Goal: Use online tool/utility: Utilize a website feature to perform a specific function

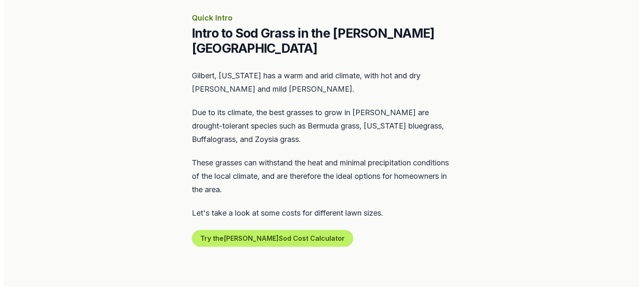
scroll to position [375, 0]
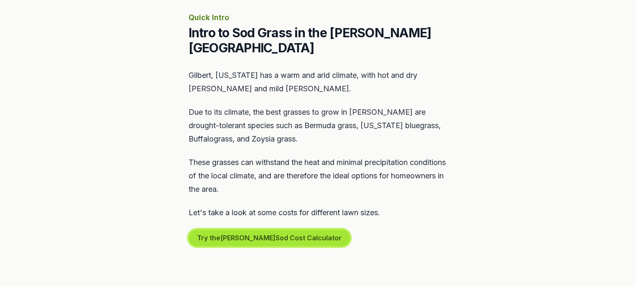
click at [266, 229] on button "Try the [PERSON_NAME] Sod Cost Calculator" at bounding box center [269, 237] width 161 height 17
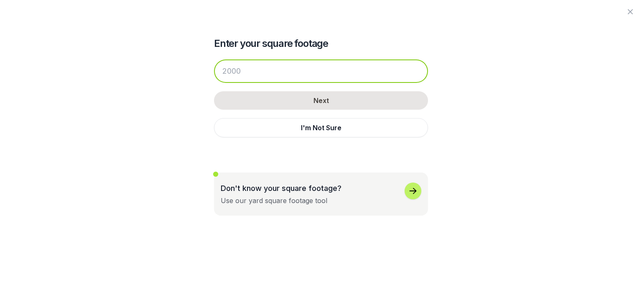
click at [259, 71] on input "number" at bounding box center [321, 70] width 214 height 23
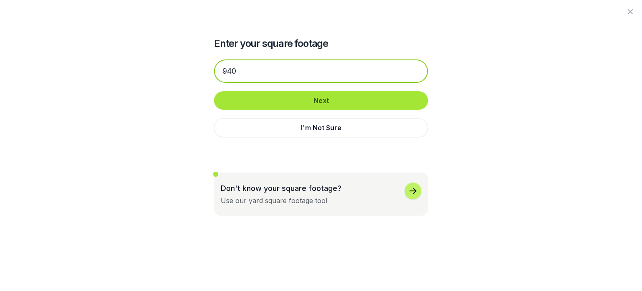
type input "940"
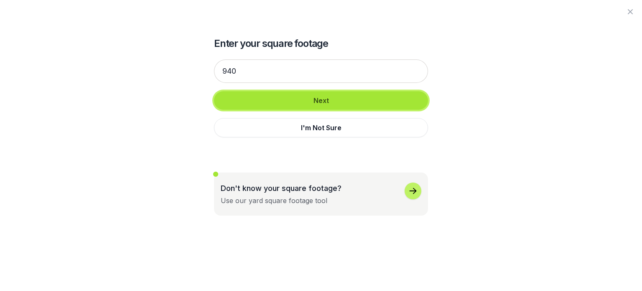
click at [328, 101] on button "Next" at bounding box center [321, 100] width 214 height 18
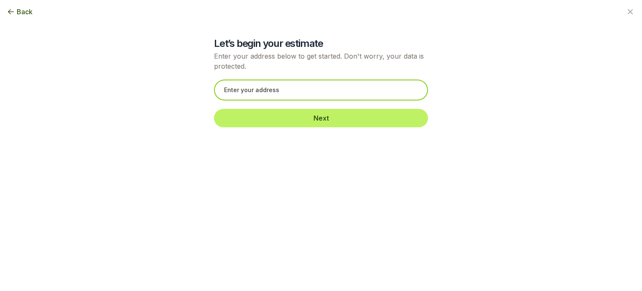
click at [300, 94] on input "text" at bounding box center [321, 89] width 214 height 21
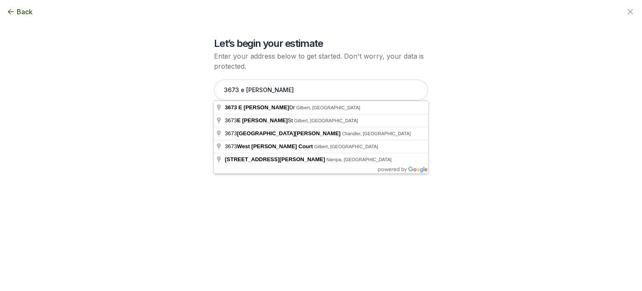
type input "[STREET_ADDRESS][PERSON_NAME][PERSON_NAME]"
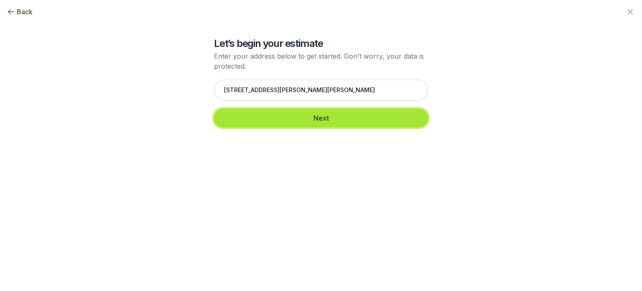
click at [323, 120] on button "Next" at bounding box center [321, 118] width 214 height 18
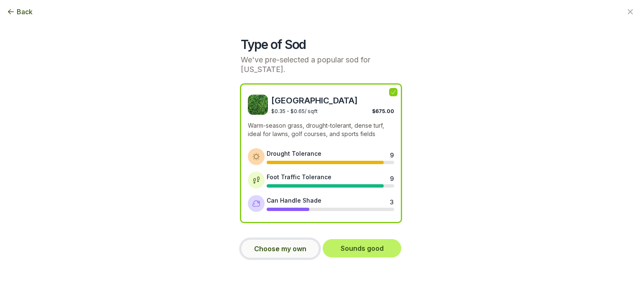
click at [289, 253] on button "Choose my own" at bounding box center [280, 248] width 79 height 19
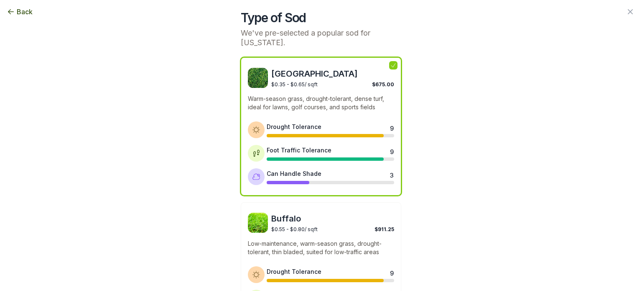
scroll to position [24, 0]
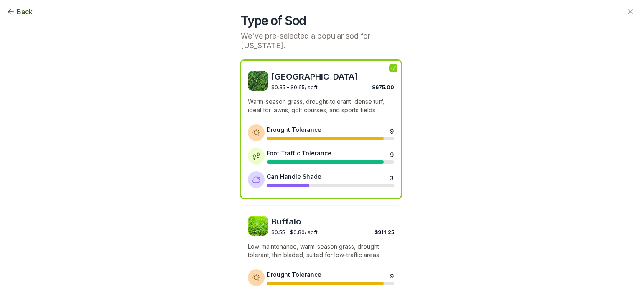
click at [317, 77] on span "[GEOGRAPHIC_DATA]" at bounding box center [332, 77] width 123 height 12
click at [322, 92] on div "Bermuda $0.35 - $0.65 / sqft $675.00 Warm-season grass, drought-tolerant, dense…" at bounding box center [321, 129] width 161 height 138
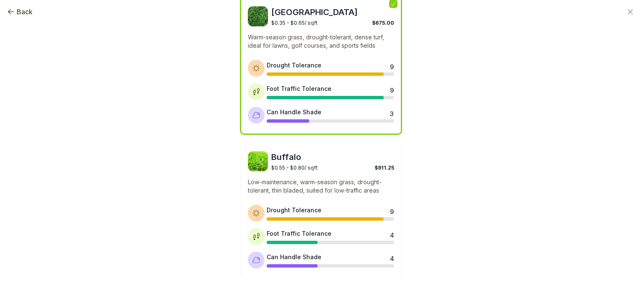
scroll to position [90, 0]
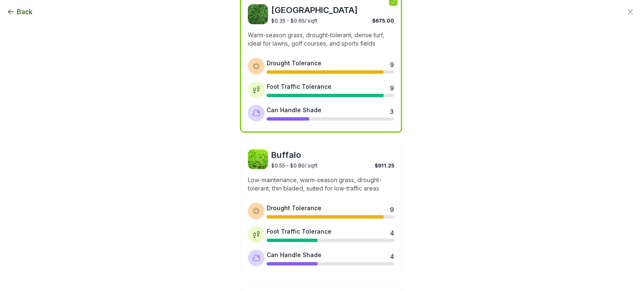
click at [369, 103] on div "Drought Tolerance 9 Foot Traffic Tolerance 9 Can Handle Shade 3" at bounding box center [321, 90] width 146 height 64
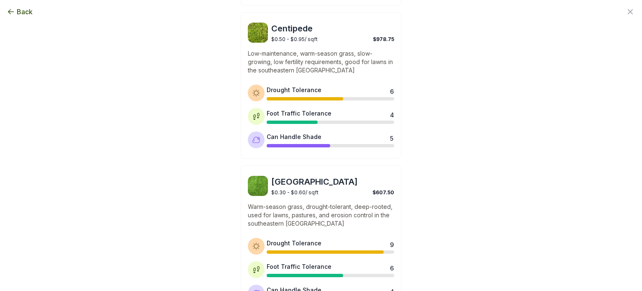
scroll to position [712, 0]
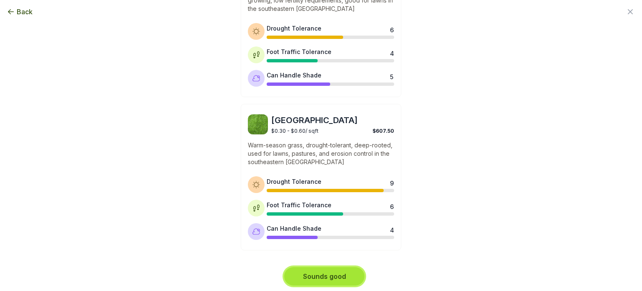
click at [320, 272] on button "Sounds good" at bounding box center [324, 276] width 80 height 18
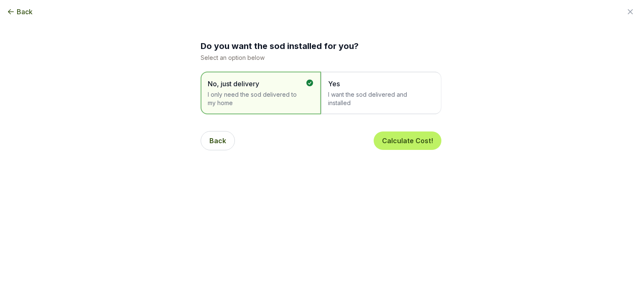
click at [335, 98] on span "I want the sod delivered and installed" at bounding box center [377, 98] width 98 height 17
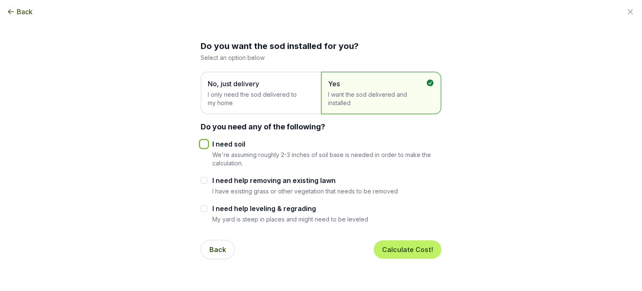
click at [201, 145] on input "I need soil" at bounding box center [204, 144] width 7 height 7
checkbox input "true"
click at [400, 250] on button "Calculate Cost!" at bounding box center [408, 249] width 68 height 18
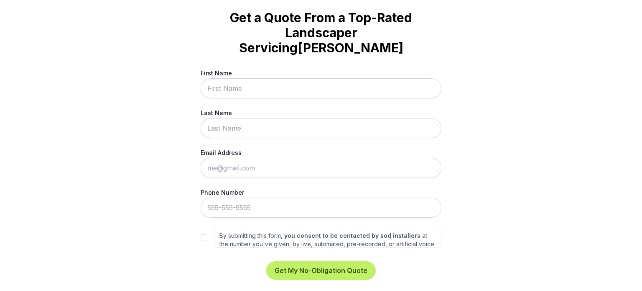
scroll to position [37, 0]
